Goal: Task Accomplishment & Management: Use online tool/utility

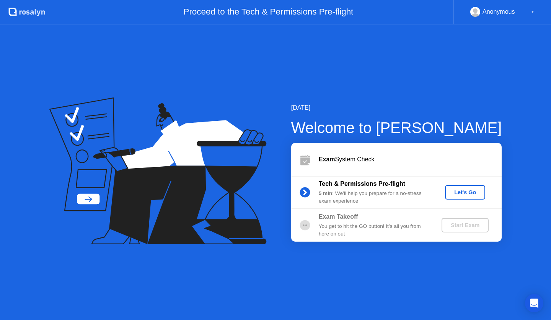
click at [468, 192] on div "Let's Go" at bounding box center [465, 192] width 34 height 6
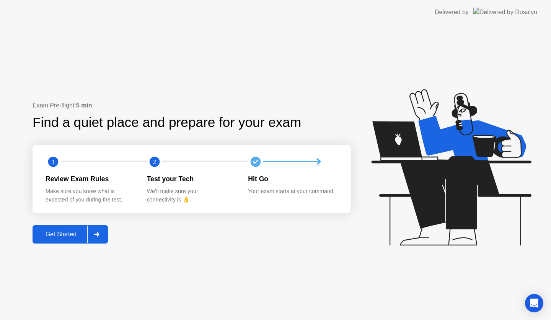
click at [69, 236] on div "Get Started" at bounding box center [61, 234] width 52 height 7
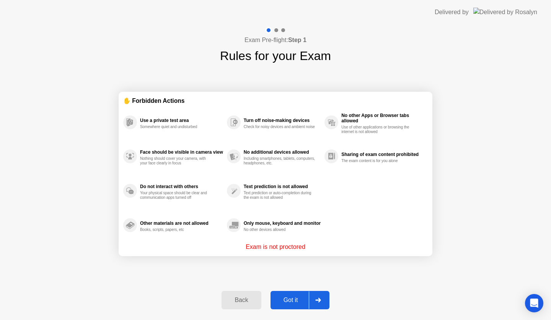
click at [291, 300] on div "Got it" at bounding box center [291, 300] width 36 height 7
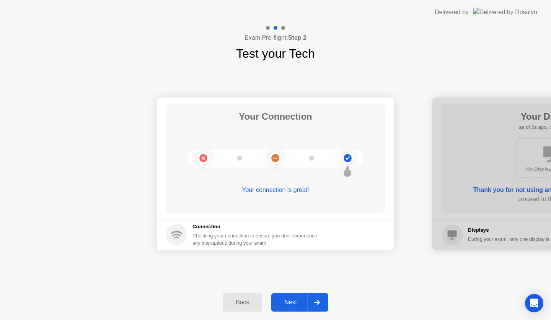
click at [322, 302] on div at bounding box center [316, 303] width 18 height 18
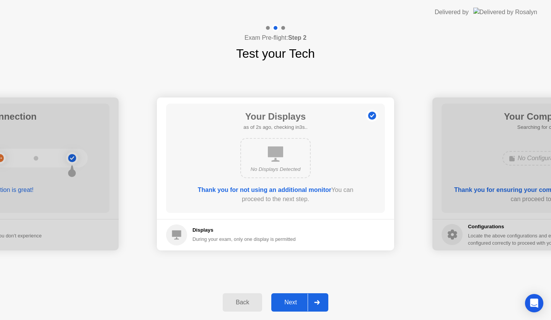
click at [289, 305] on div "Next" at bounding box center [290, 302] width 34 height 7
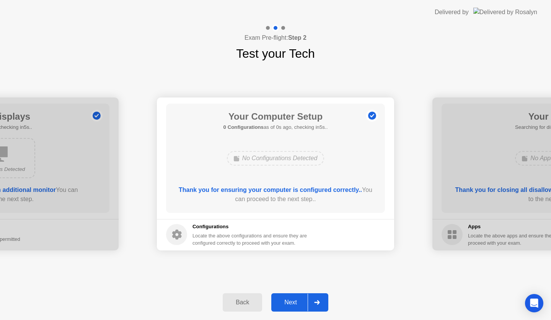
click at [290, 302] on div "Next" at bounding box center [290, 302] width 34 height 7
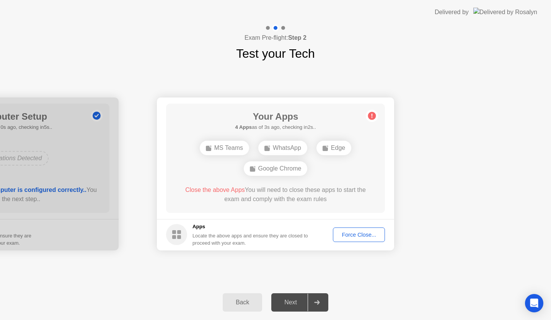
click at [354, 236] on div "Force Close..." at bounding box center [358, 235] width 47 height 6
click at [365, 233] on div "Force Close..." at bounding box center [358, 235] width 47 height 6
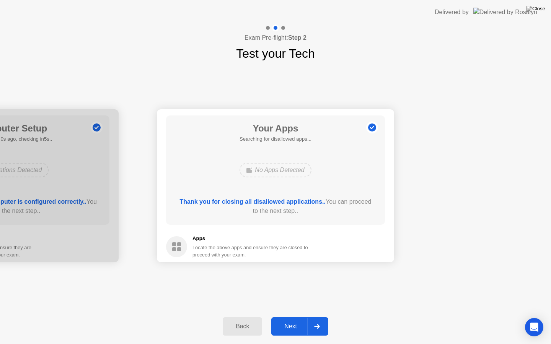
click at [298, 320] on div "Next" at bounding box center [290, 326] width 34 height 7
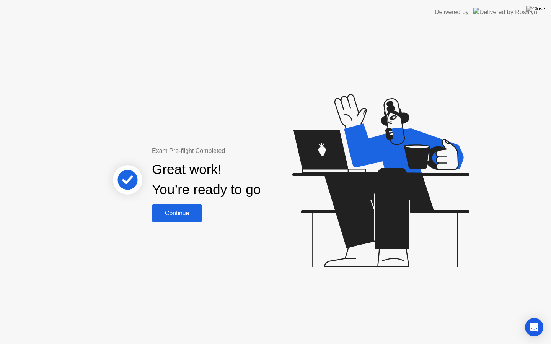
click at [182, 215] on div "Continue" at bounding box center [177, 213] width 46 height 7
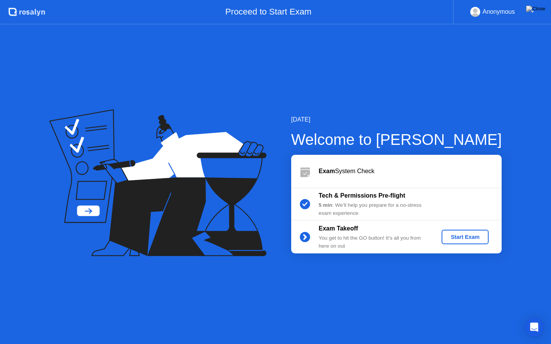
click at [475, 241] on button "Start Exam" at bounding box center [464, 237] width 47 height 15
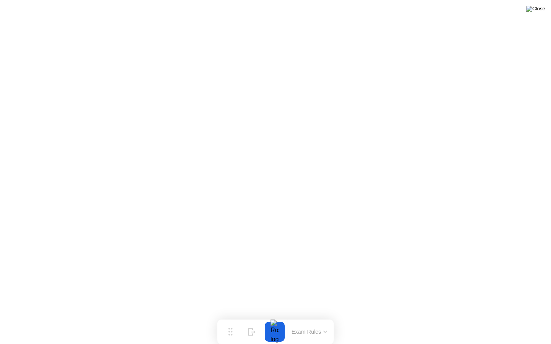
click at [541, 11] on img at bounding box center [535, 9] width 19 height 6
